Goal: Information Seeking & Learning: Stay updated

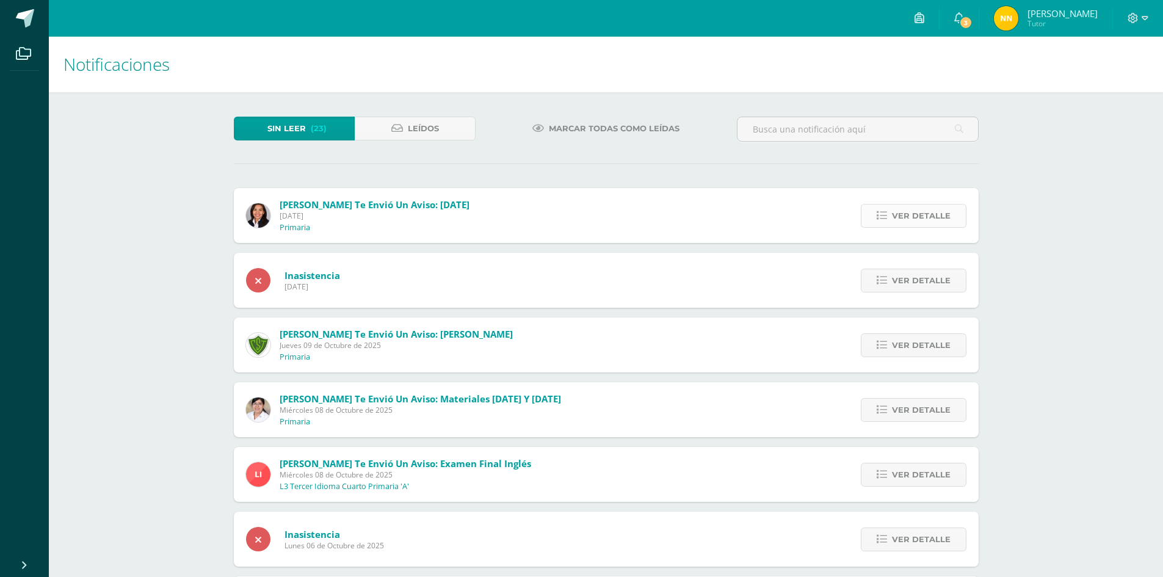
click at [887, 220] on icon at bounding box center [882, 216] width 10 height 10
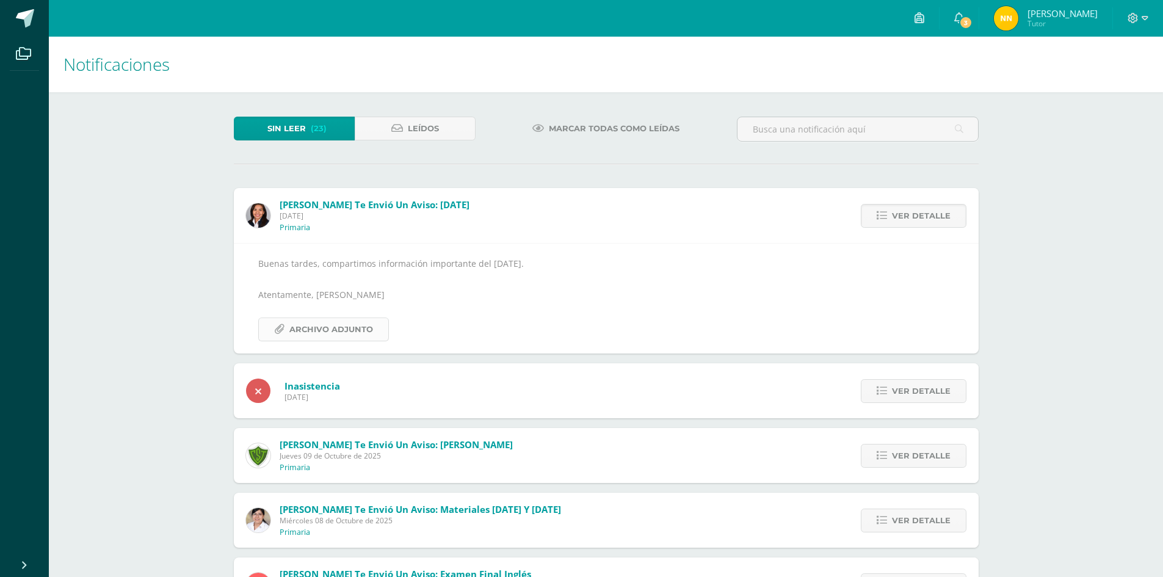
click at [347, 334] on span "Archivo Adjunto" at bounding box center [331, 329] width 84 height 23
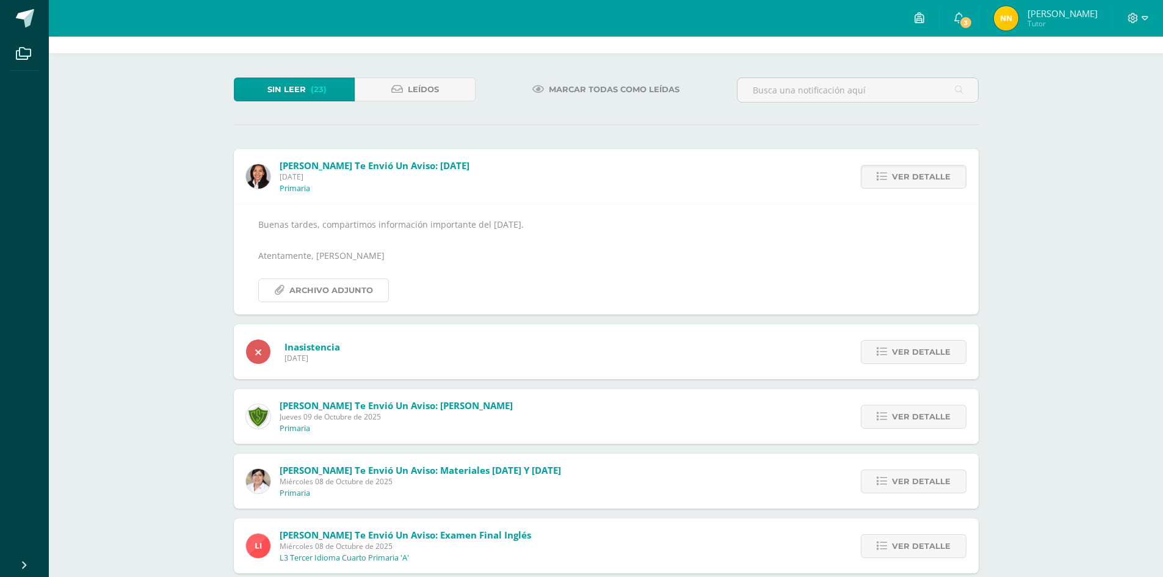
scroll to position [61, 0]
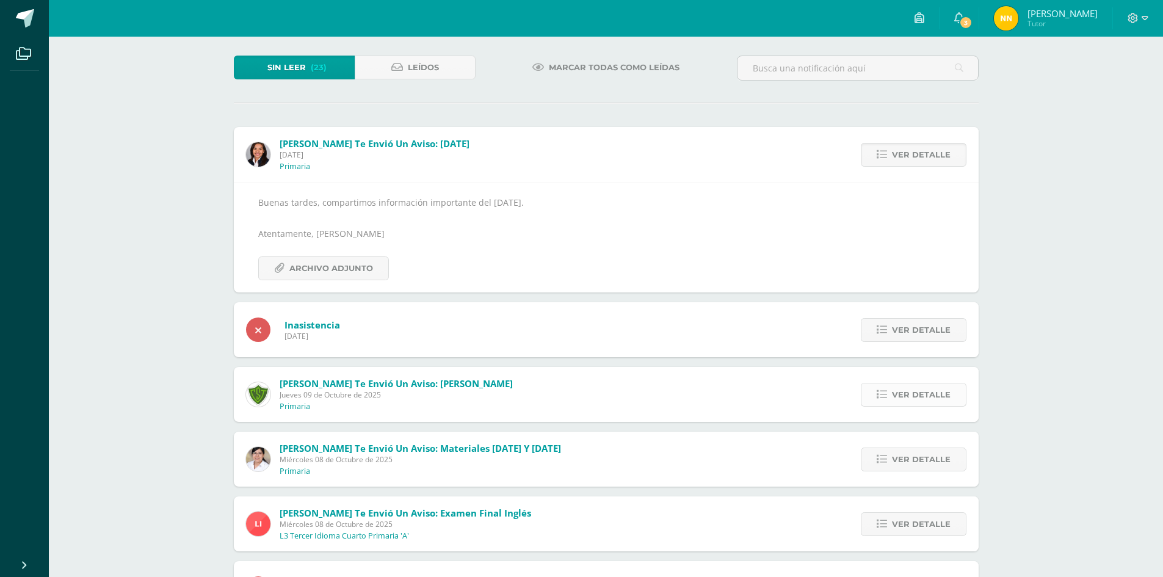
click at [876, 393] on link "Ver detalle" at bounding box center [914, 395] width 106 height 24
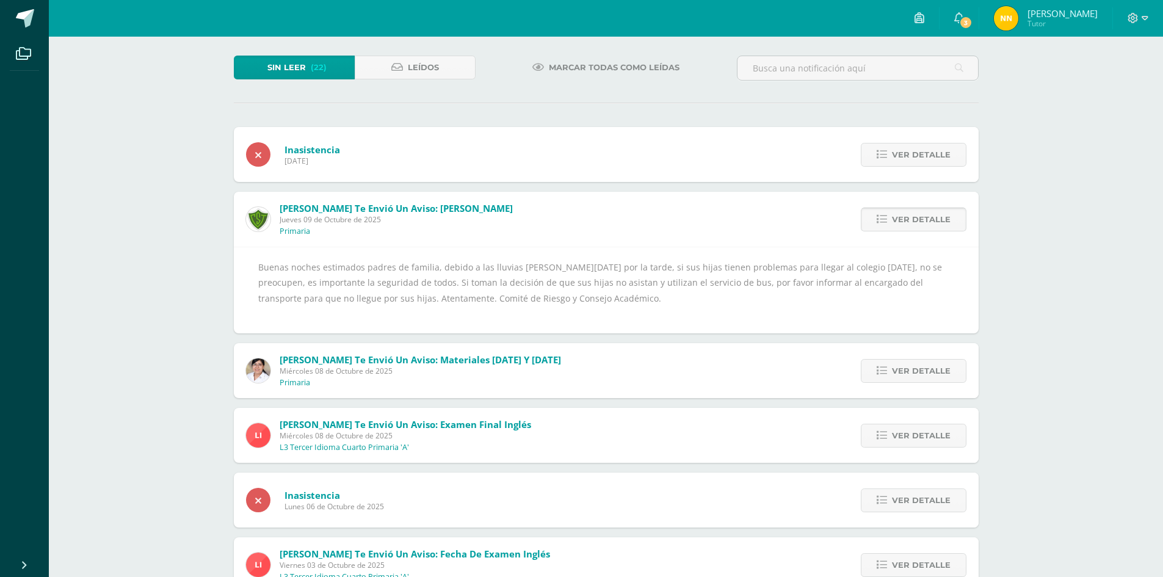
click at [896, 220] on span "Ver detalle" at bounding box center [921, 219] width 59 height 23
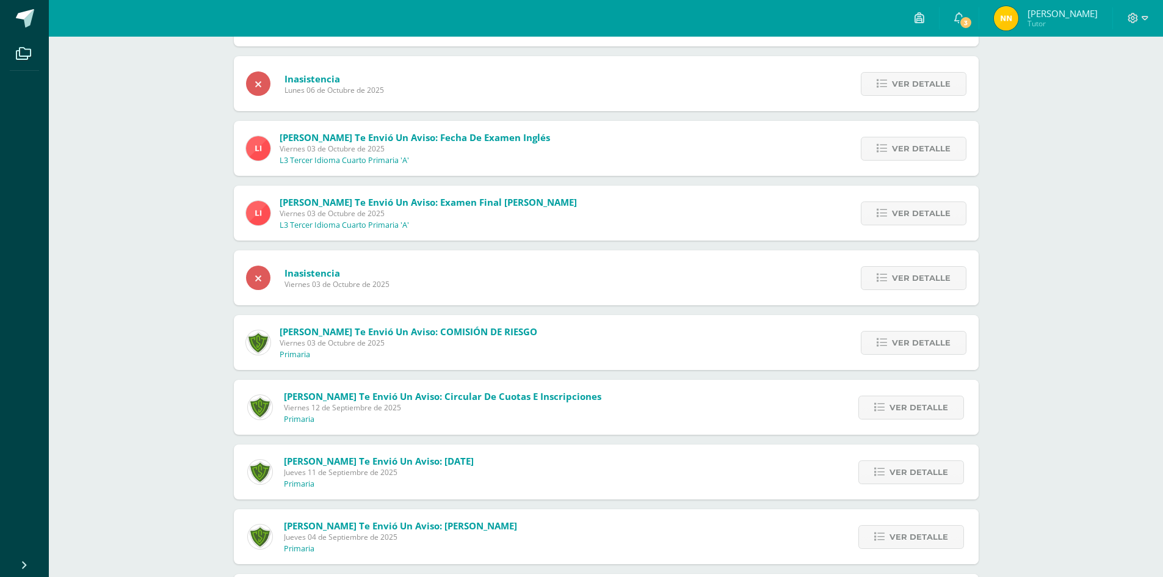
scroll to position [366, 0]
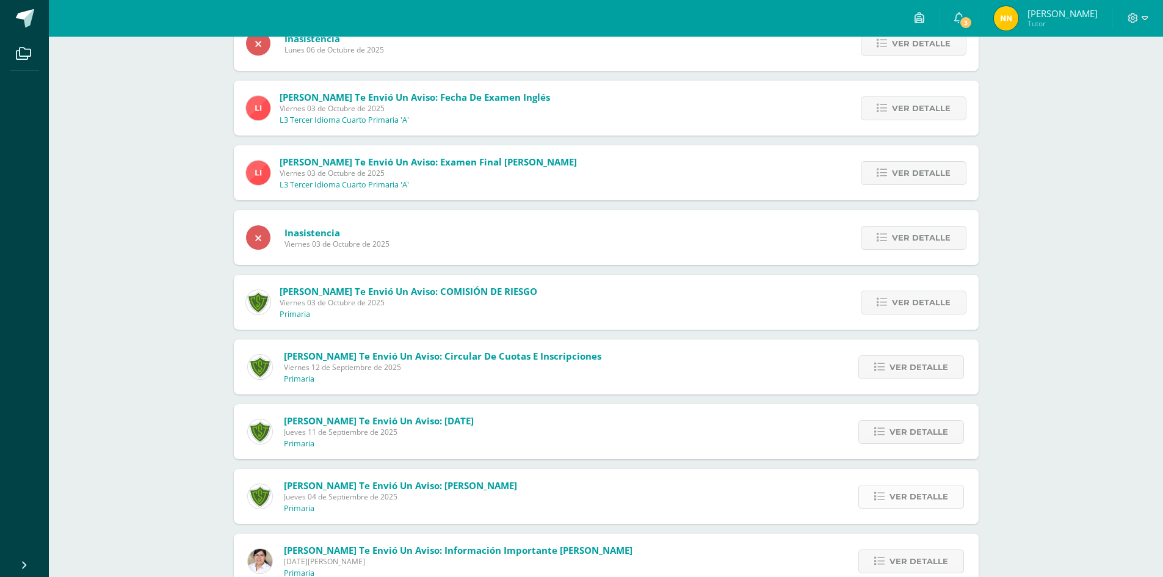
click at [932, 499] on span "Ver detalle" at bounding box center [919, 496] width 59 height 23
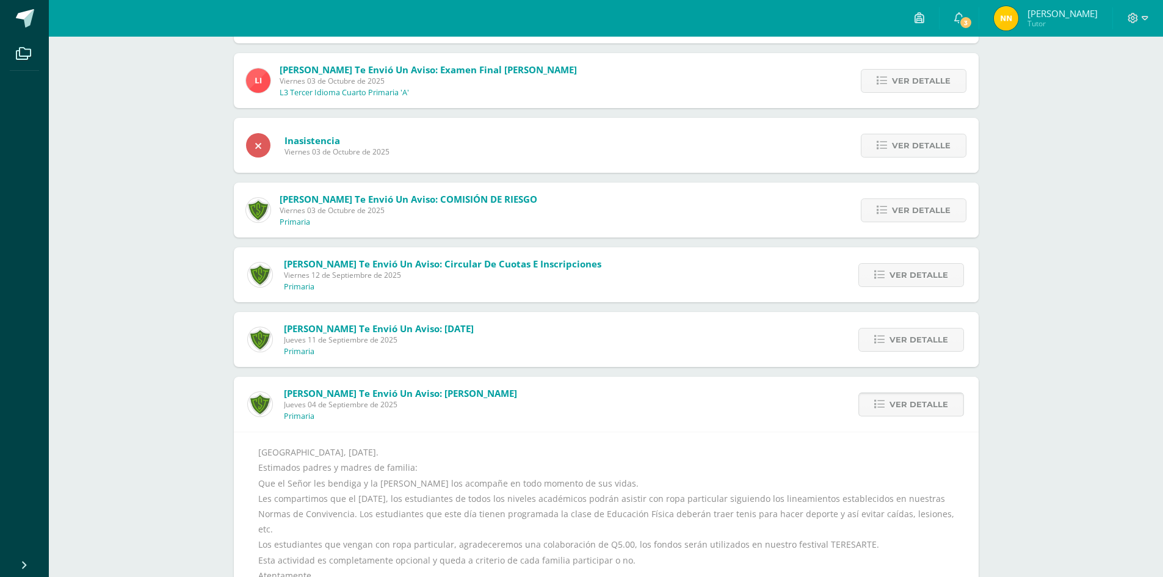
scroll to position [488, 0]
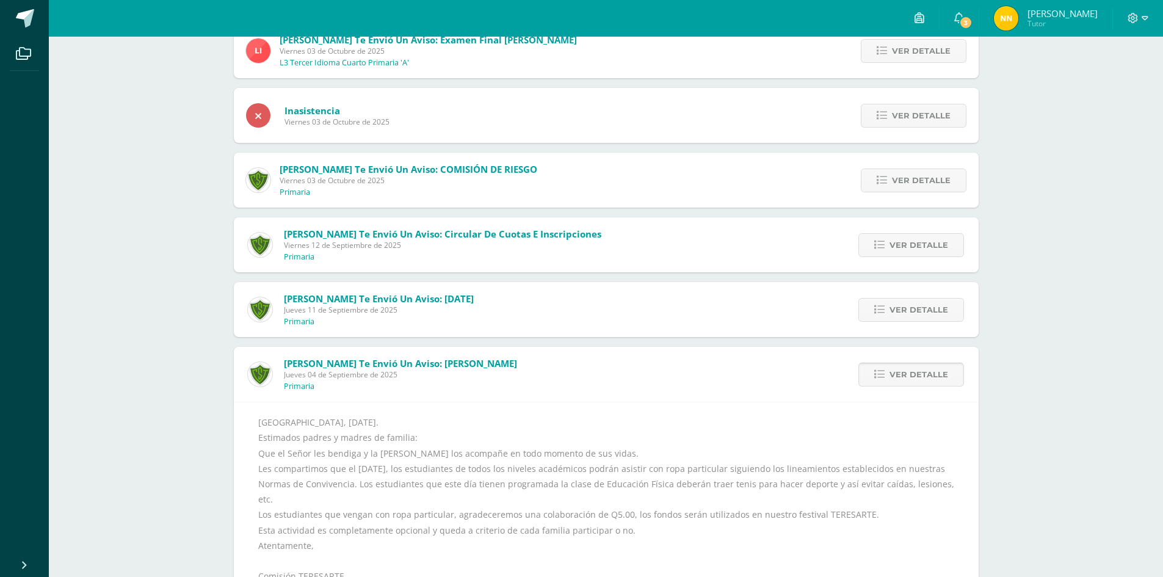
click at [918, 383] on span "Ver detalle" at bounding box center [919, 374] width 59 height 23
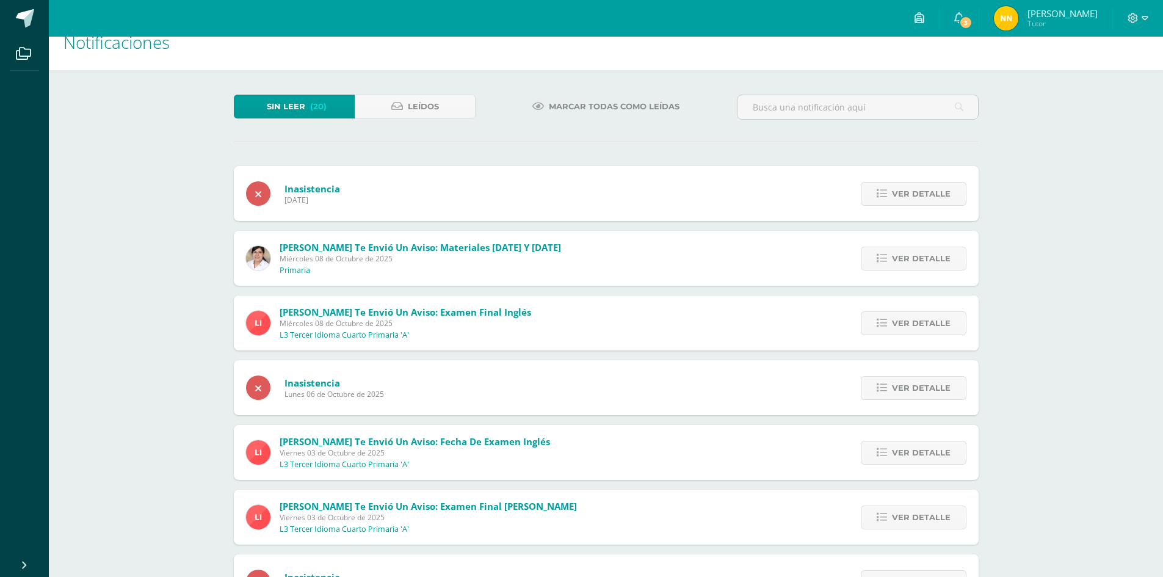
scroll to position [0, 0]
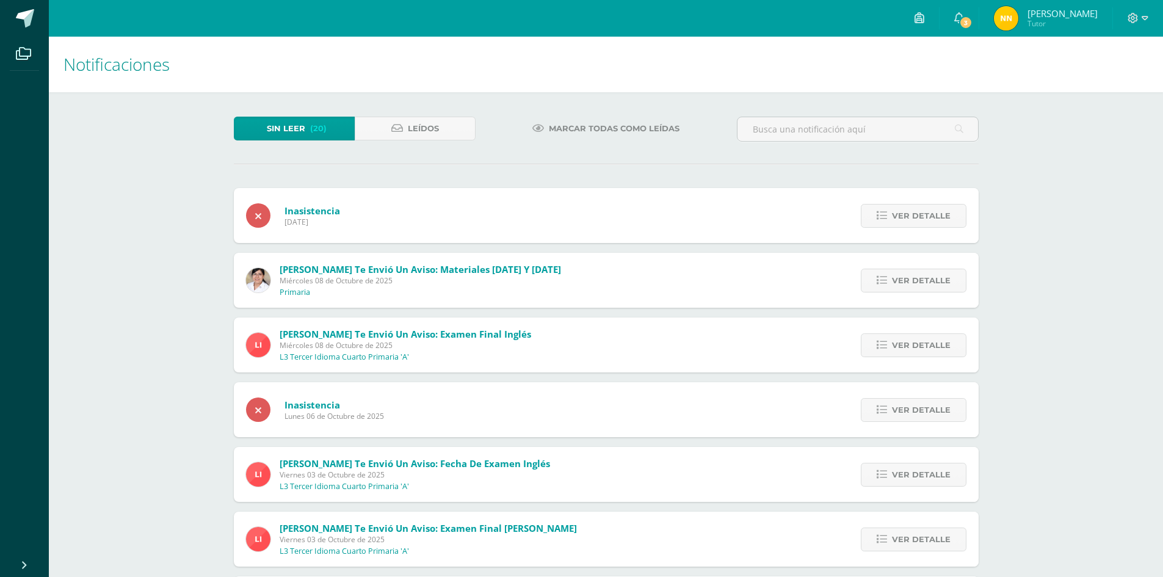
click at [427, 129] on span "Leídos" at bounding box center [423, 128] width 31 height 23
click at [979, 15] on link "3" at bounding box center [959, 18] width 39 height 37
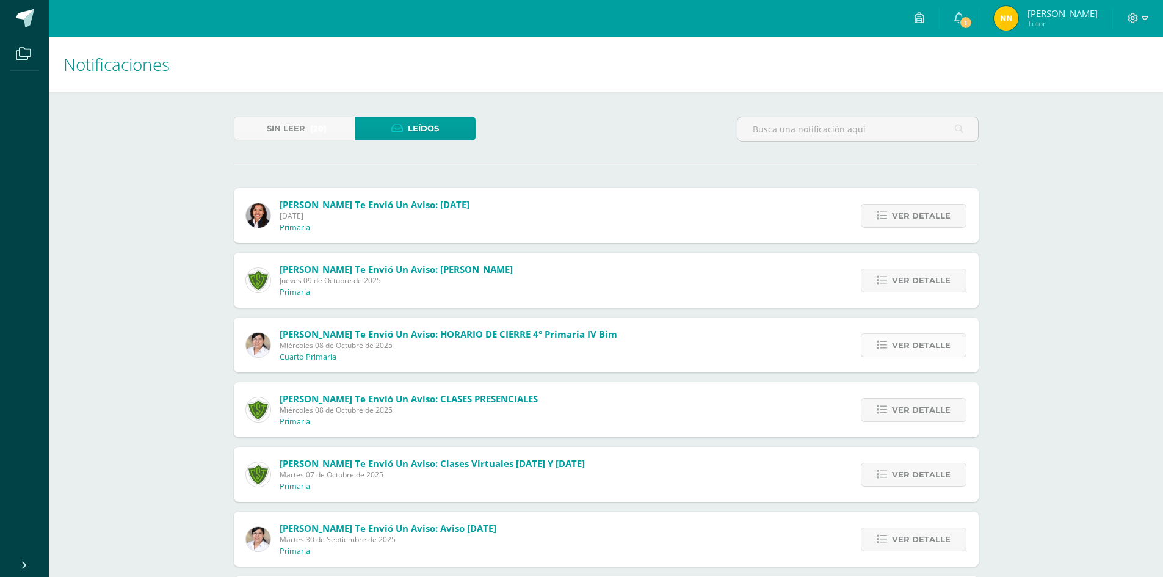
click at [926, 349] on span "Ver detalle" at bounding box center [921, 345] width 59 height 23
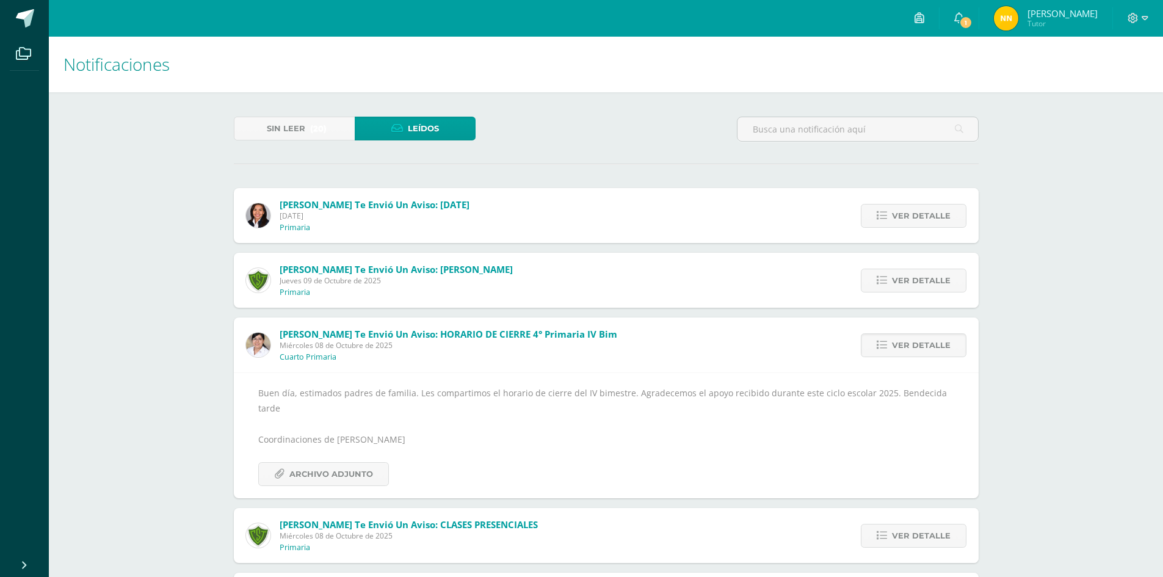
click at [387, 440] on div "Buen día, estimados padres de familia. Les compartimos el horario de cierre del…" at bounding box center [606, 435] width 696 height 101
click at [383, 462] on link "Archivo Adjunto" at bounding box center [323, 474] width 131 height 24
